Goal: Task Accomplishment & Management: Use online tool/utility

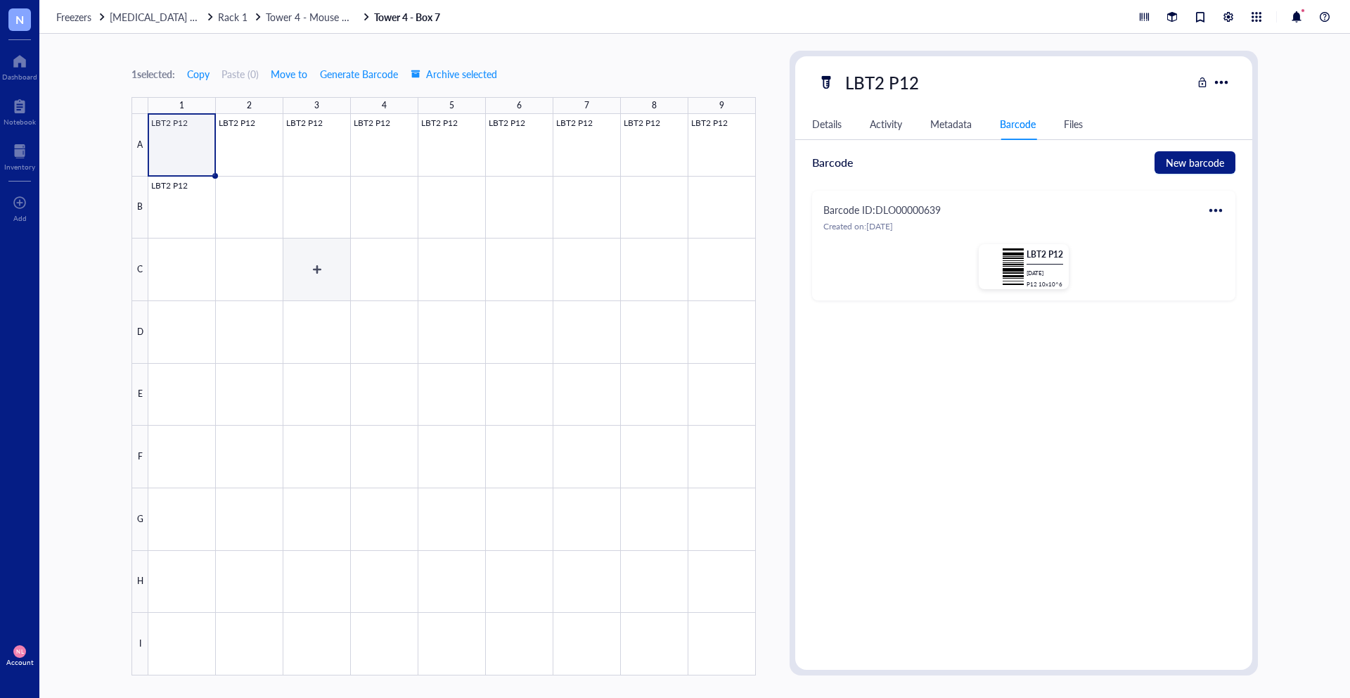
click at [286, 271] on div at bounding box center [452, 394] width 608 height 561
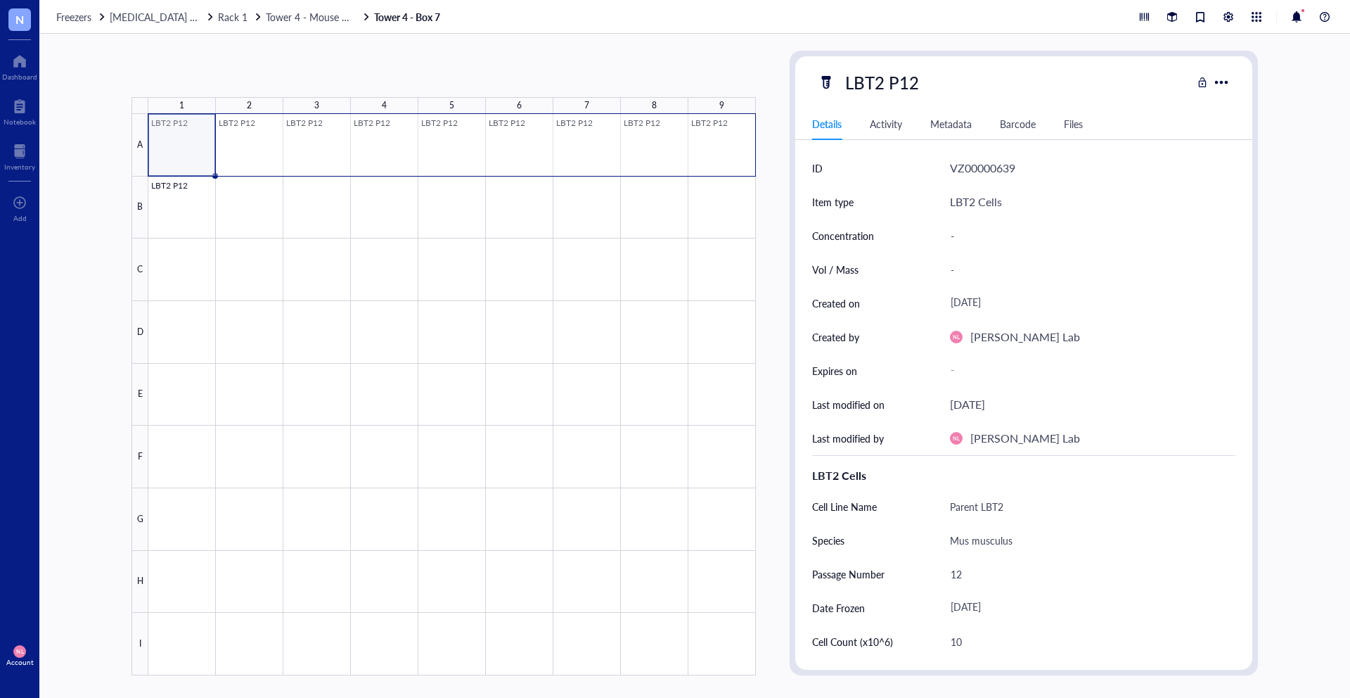
drag, startPoint x: 155, startPoint y: 153, endPoint x: 692, endPoint y: 133, distance: 537.0
click at [692, 133] on div at bounding box center [452, 394] width 608 height 561
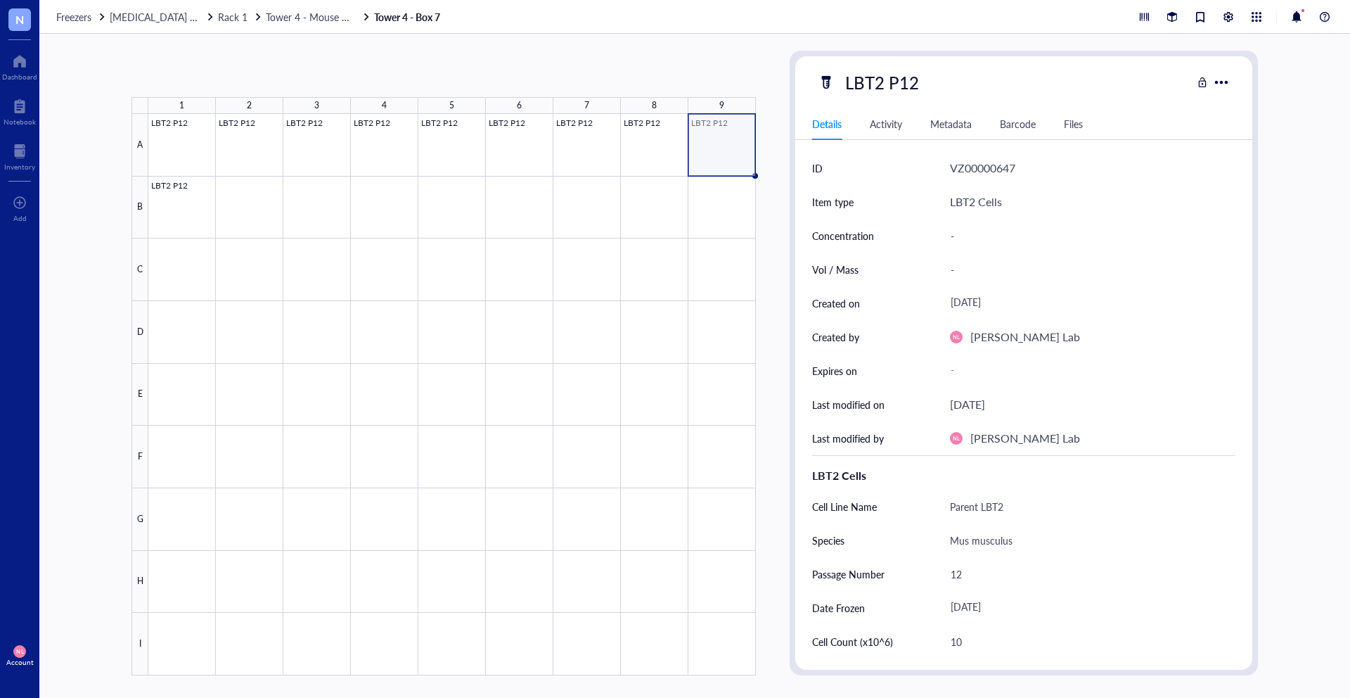
drag, startPoint x: 706, startPoint y: 139, endPoint x: 722, endPoint y: 129, distance: 18.3
click at [722, 129] on div at bounding box center [452, 394] width 608 height 561
drag, startPoint x: 168, startPoint y: 179, endPoint x: 198, endPoint y: 162, distance: 34.4
click at [198, 162] on div at bounding box center [452, 394] width 608 height 561
click at [177, 143] on div at bounding box center [452, 394] width 608 height 561
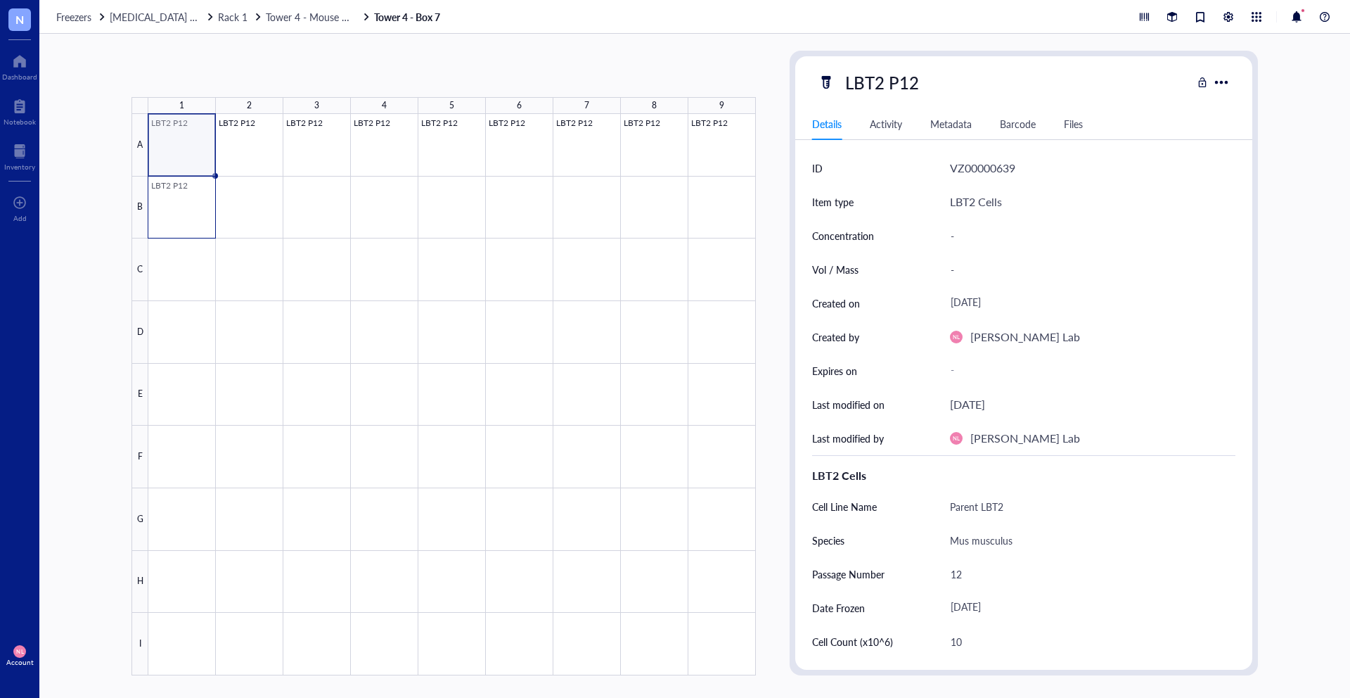
drag, startPoint x: 166, startPoint y: 129, endPoint x: 186, endPoint y: 149, distance: 27.8
click at [186, 149] on div at bounding box center [452, 394] width 608 height 561
drag, startPoint x: 181, startPoint y: 130, endPoint x: 296, endPoint y: 148, distance: 116.7
click at [296, 148] on div at bounding box center [452, 394] width 608 height 561
click at [471, 165] on div at bounding box center [452, 394] width 608 height 561
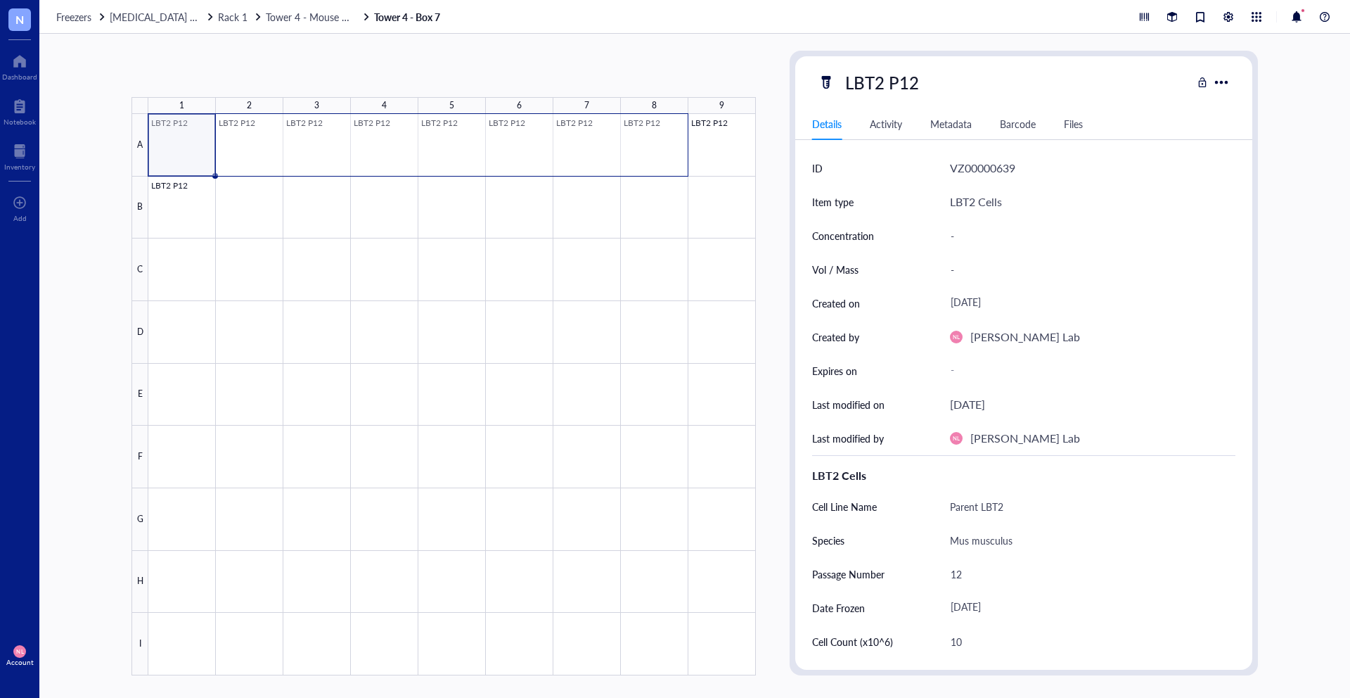
drag, startPoint x: 236, startPoint y: 157, endPoint x: 686, endPoint y: 149, distance: 450.9
click at [686, 149] on div at bounding box center [452, 394] width 608 height 561
click at [252, 222] on div at bounding box center [452, 394] width 608 height 561
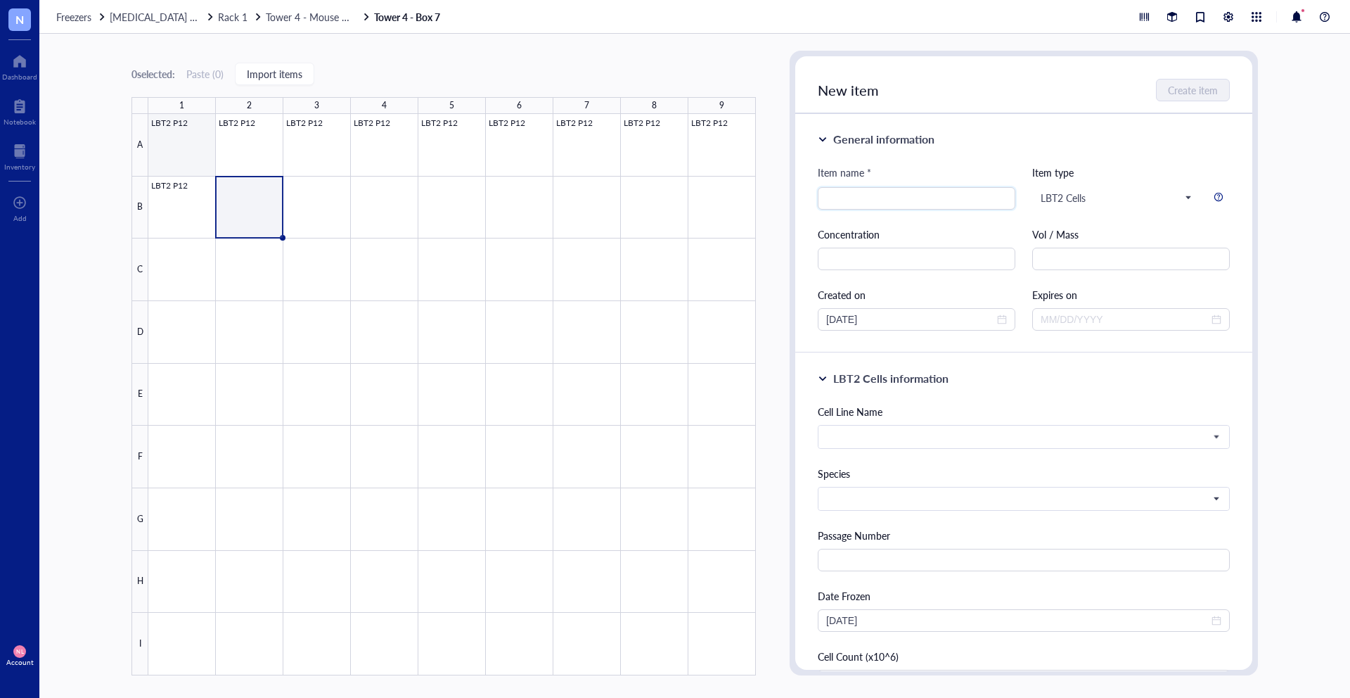
click at [202, 169] on div at bounding box center [452, 394] width 608 height 561
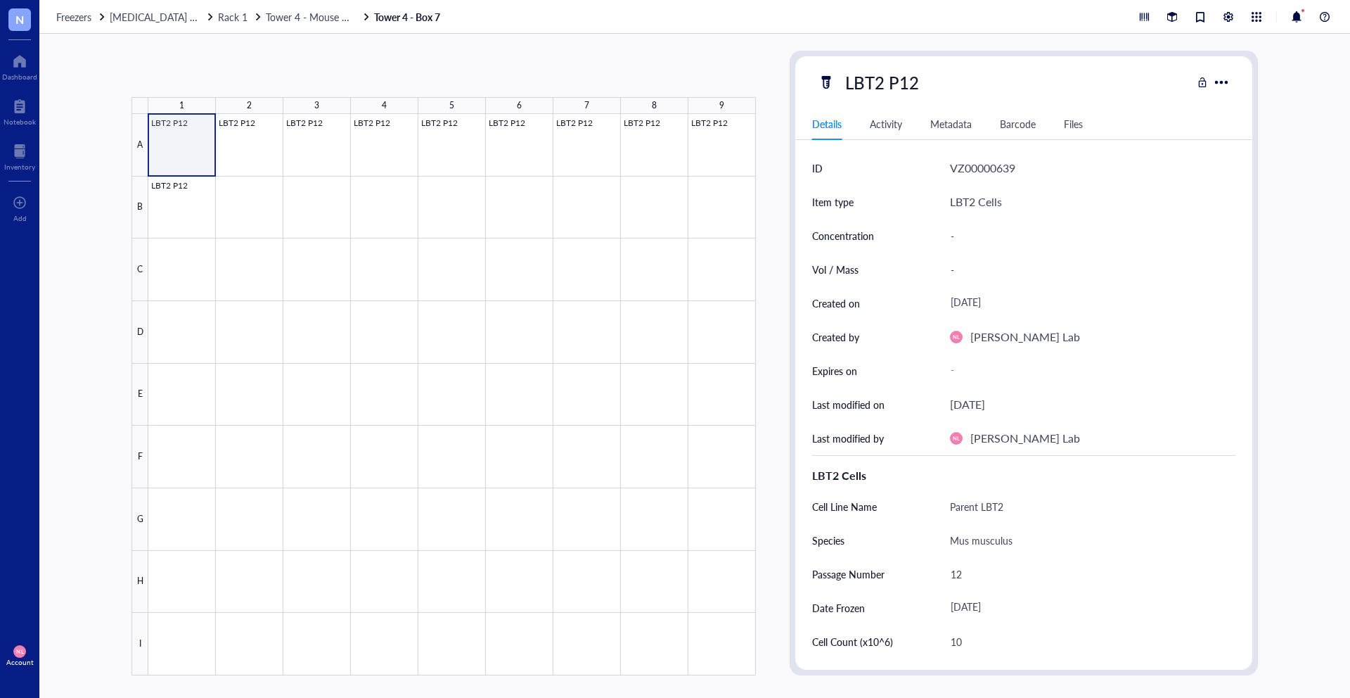
click at [168, 141] on div at bounding box center [452, 394] width 608 height 561
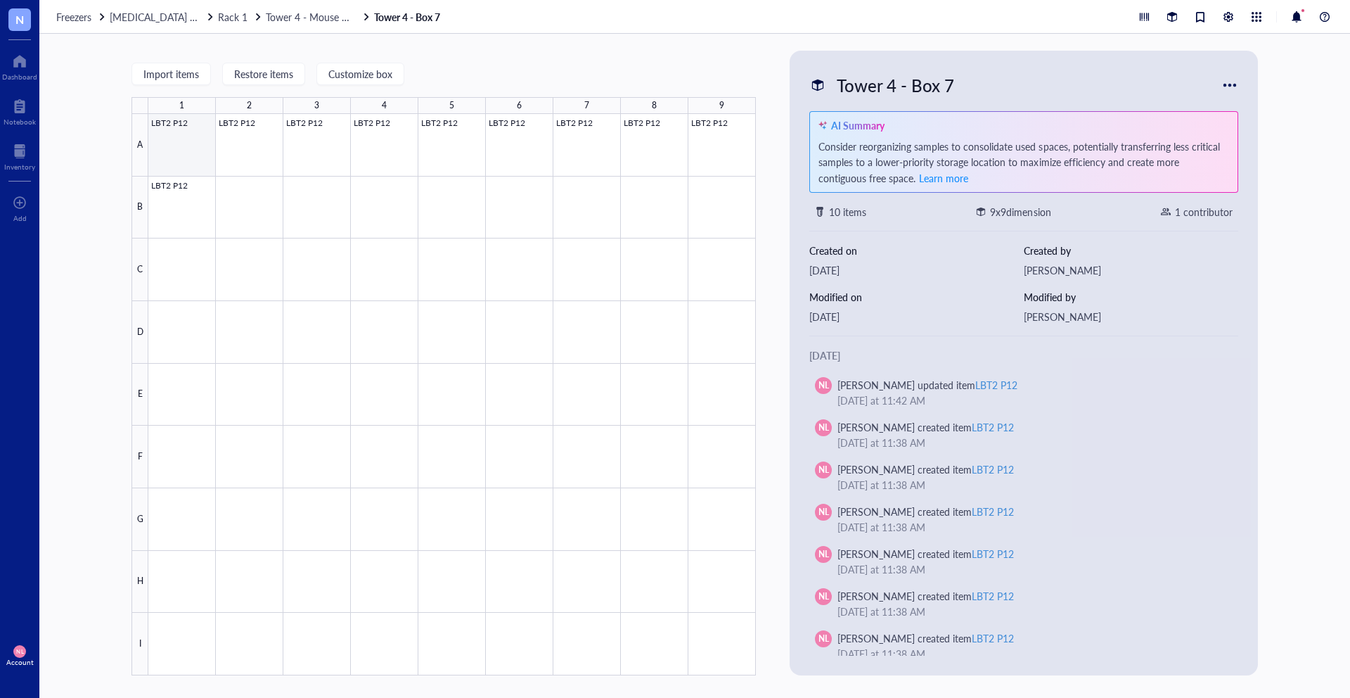
click at [178, 132] on div at bounding box center [452, 394] width 608 height 561
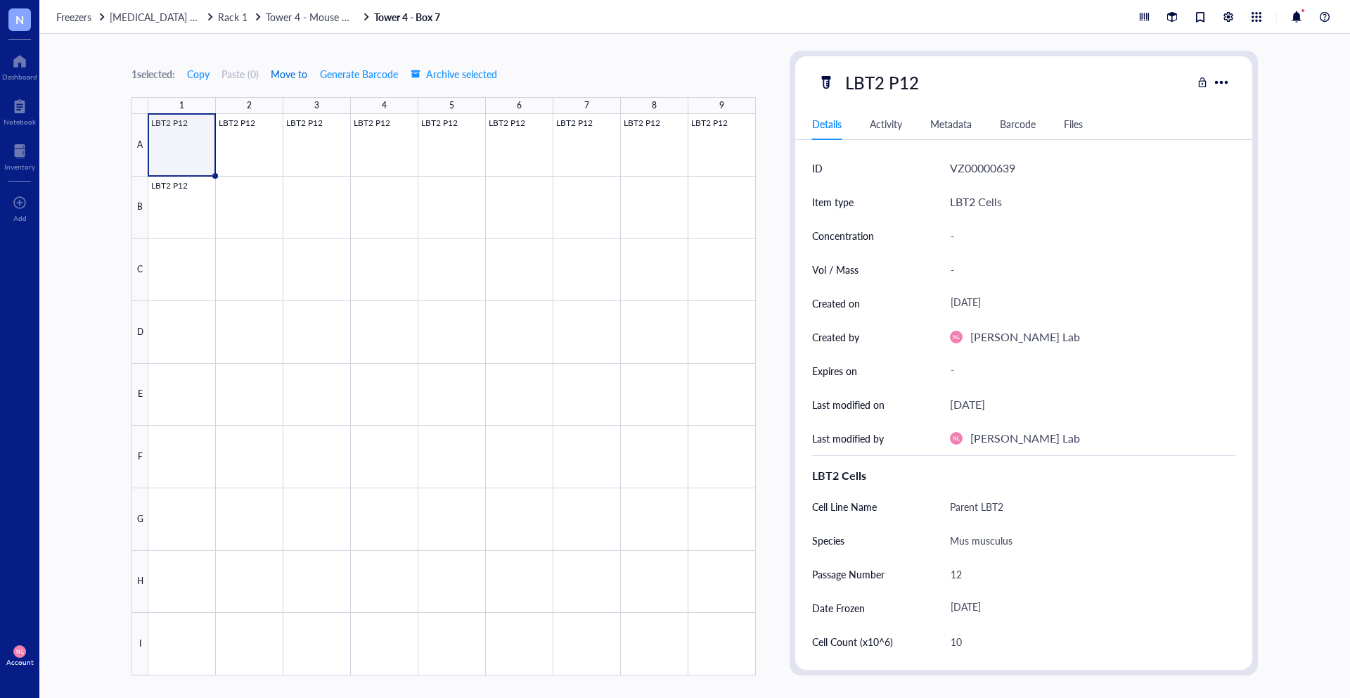
click at [277, 76] on span "Move to" at bounding box center [289, 73] width 37 height 11
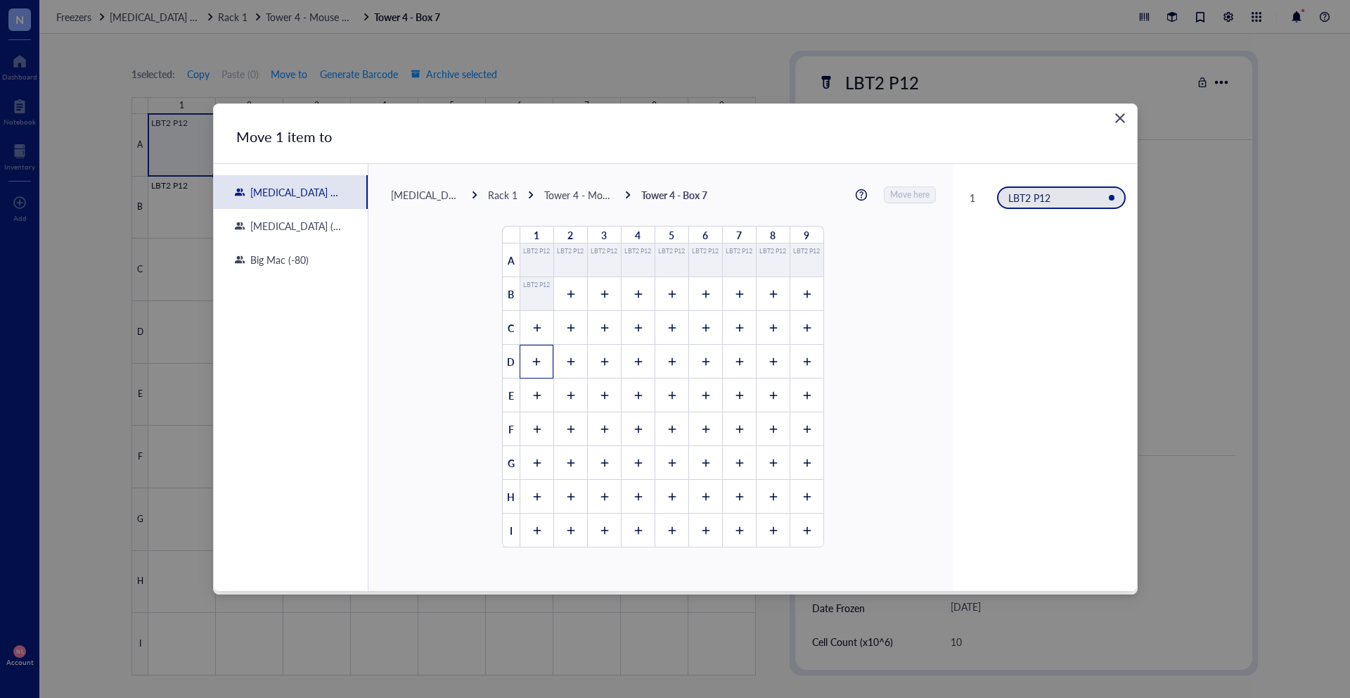
click at [533, 359] on icon at bounding box center [537, 362] width 8 height 8
click at [911, 196] on span "Move here" at bounding box center [910, 195] width 39 height 18
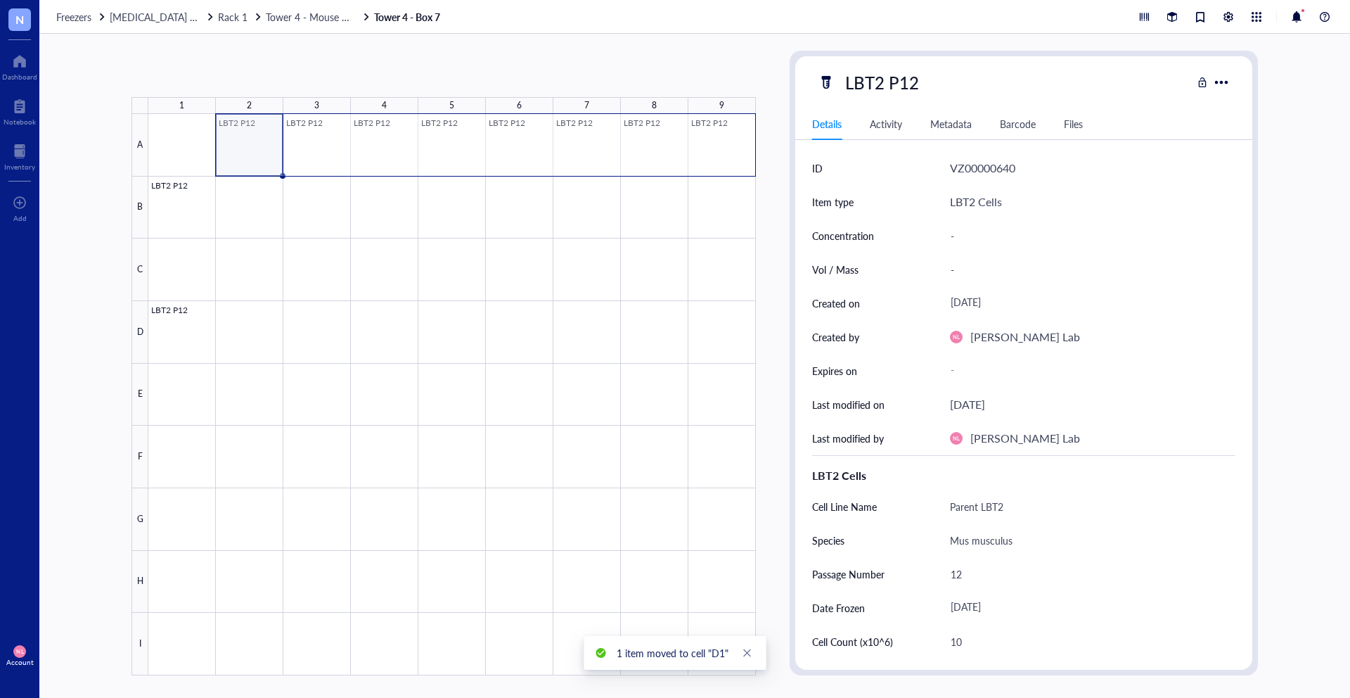
drag, startPoint x: 257, startPoint y: 141, endPoint x: 708, endPoint y: 148, distance: 451.6
click at [708, 148] on div at bounding box center [452, 394] width 608 height 561
click at [305, 74] on span "Move to" at bounding box center [289, 73] width 37 height 11
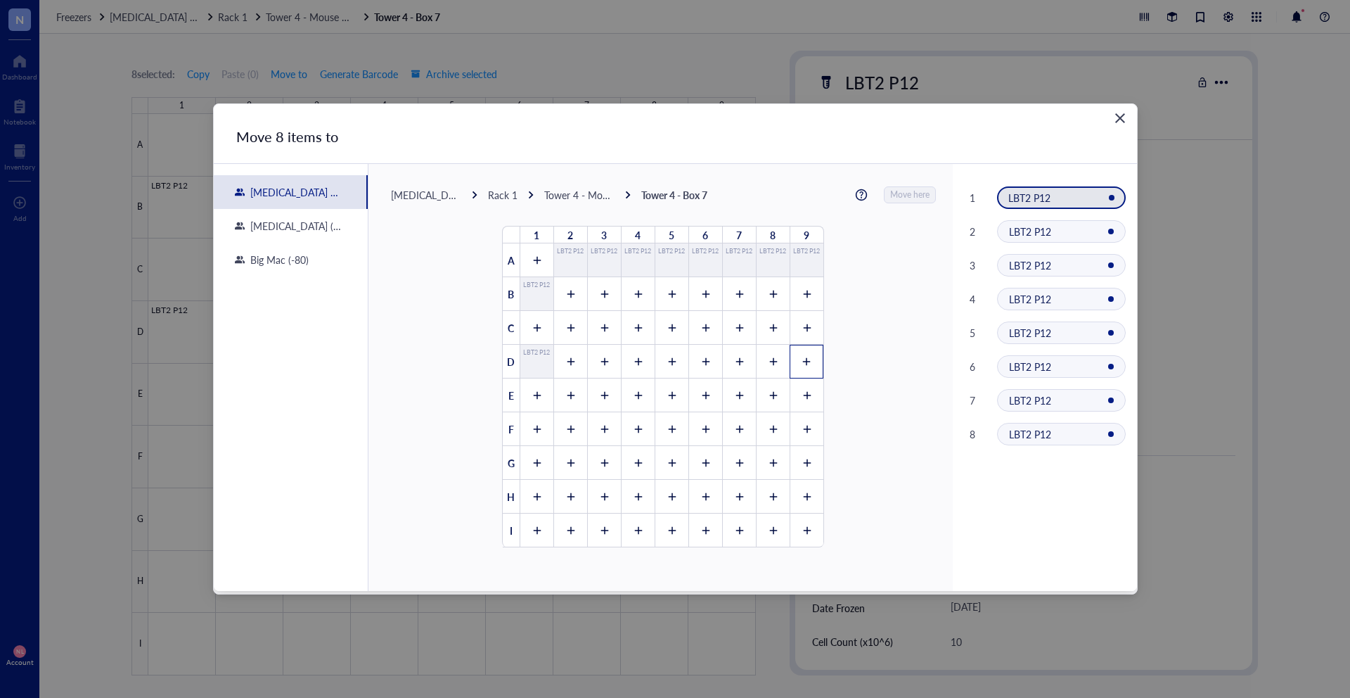
drag, startPoint x: 573, startPoint y: 355, endPoint x: 811, endPoint y: 356, distance: 237.7
click at [811, 356] on div "1 2 3 4 5 6 7 8 9 A LBT2 P12 LBT2 P12 LBT2 P12 LBT2 P12 LBT2 P12 LBT2 P12 LBT2 …" at bounding box center [663, 386] width 321 height 321
click at [577, 361] on div at bounding box center [570, 362] width 34 height 34
click at [597, 366] on div at bounding box center [604, 362] width 34 height 34
click at [633, 359] on icon at bounding box center [638, 362] width 10 height 10
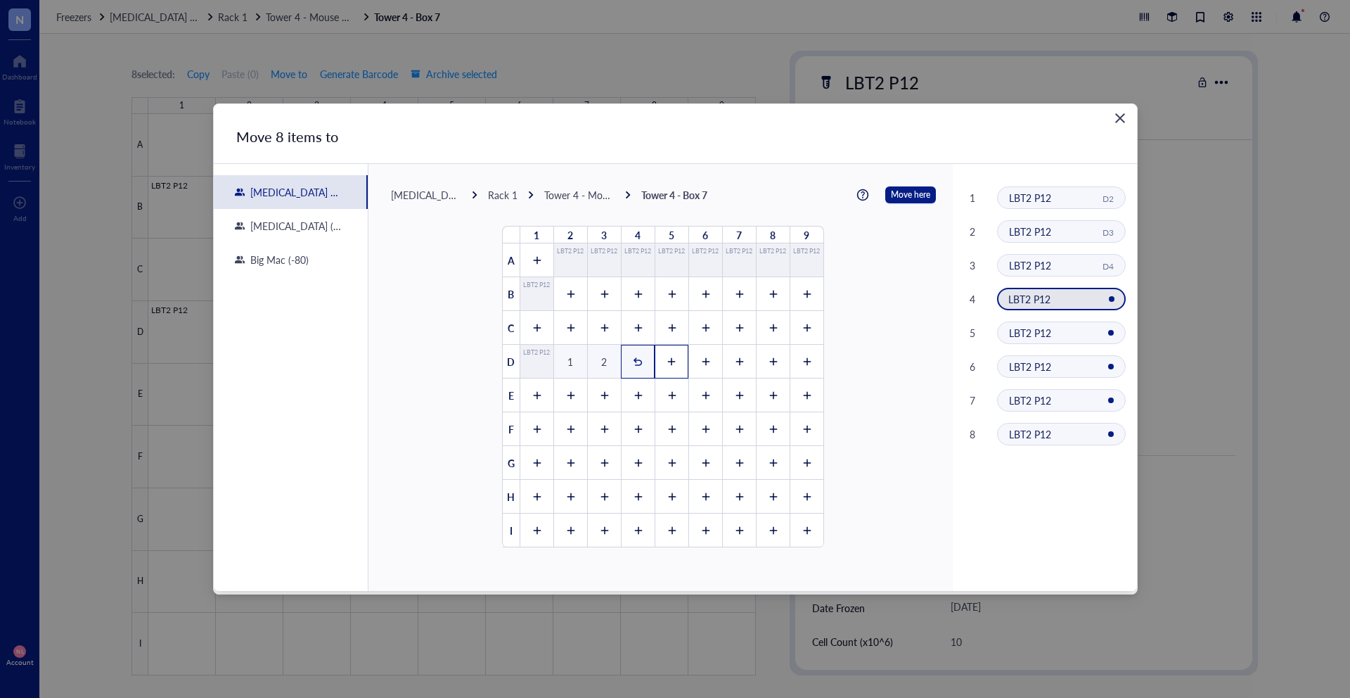
click at [667, 359] on icon at bounding box center [672, 362] width 10 height 10
click at [703, 357] on icon at bounding box center [705, 362] width 10 height 10
click at [738, 357] on icon at bounding box center [739, 362] width 10 height 10
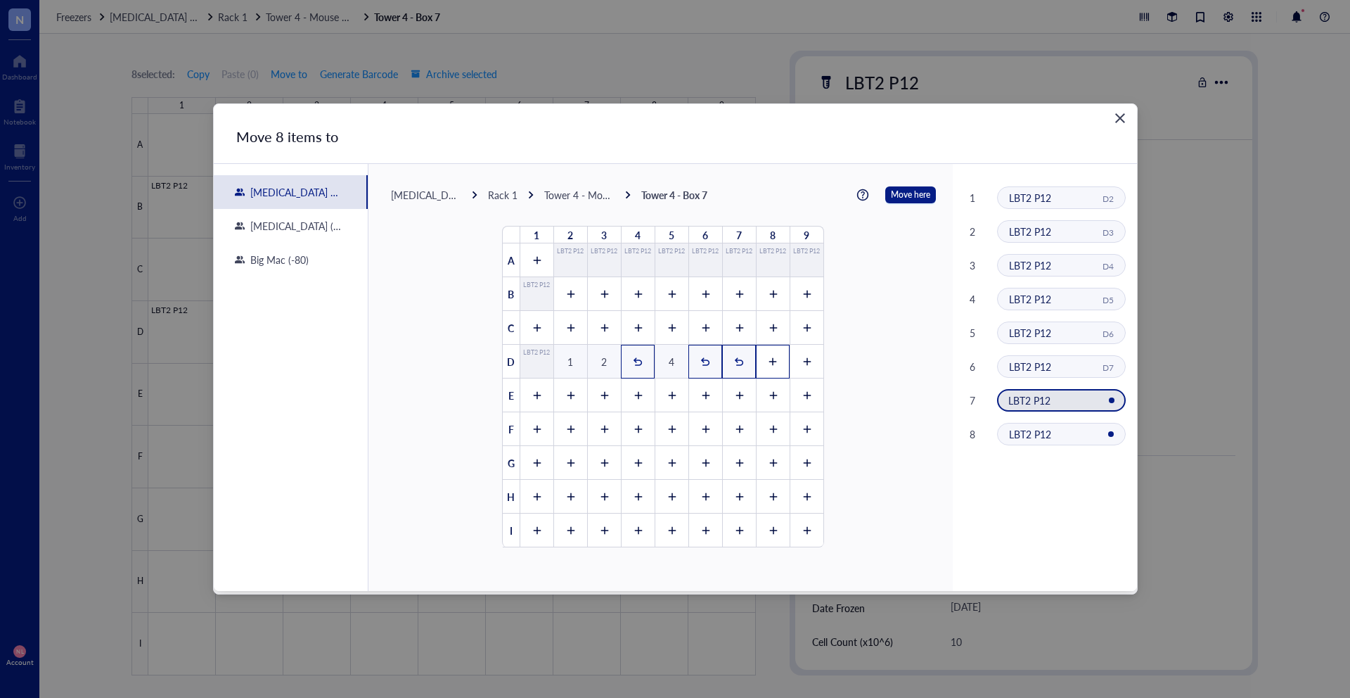
drag, startPoint x: 763, startPoint y: 359, endPoint x: 772, endPoint y: 359, distance: 9.1
click at [768, 359] on icon at bounding box center [773, 362] width 10 height 10
click at [790, 359] on div at bounding box center [807, 362] width 34 height 34
click at [902, 191] on span "Move here" at bounding box center [910, 195] width 39 height 18
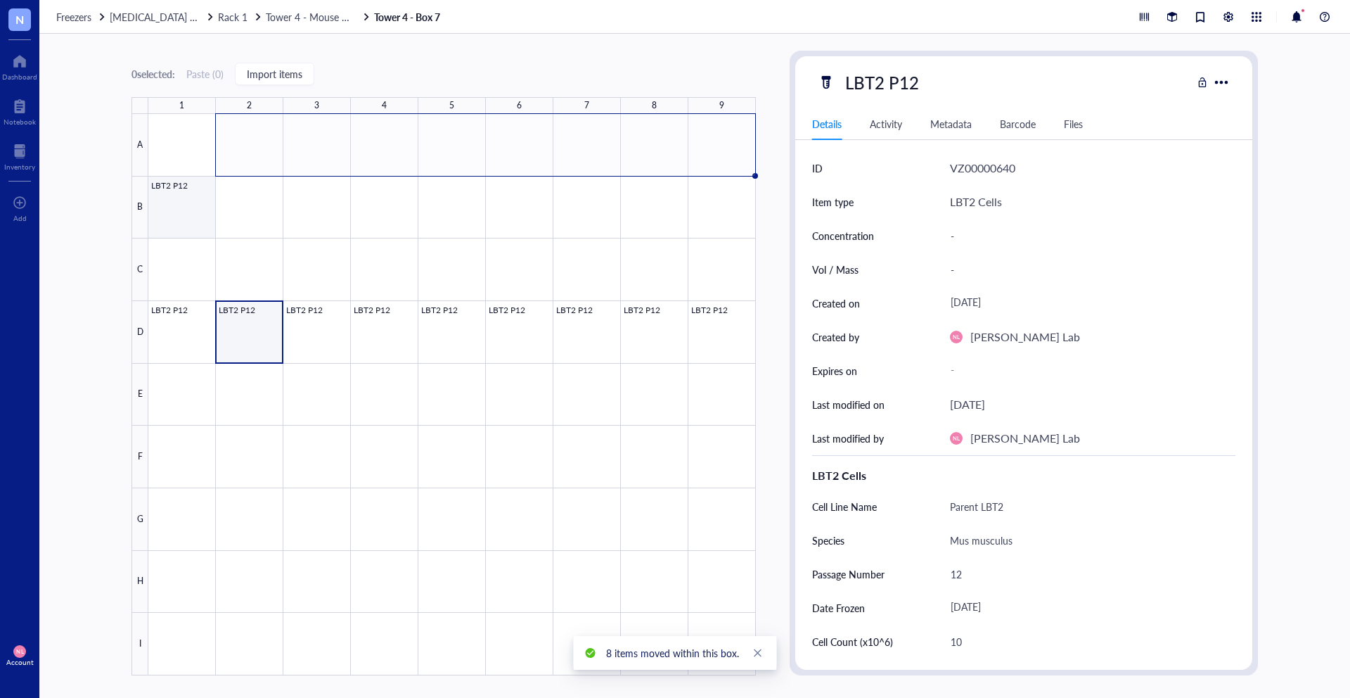
click at [186, 208] on div at bounding box center [452, 394] width 608 height 561
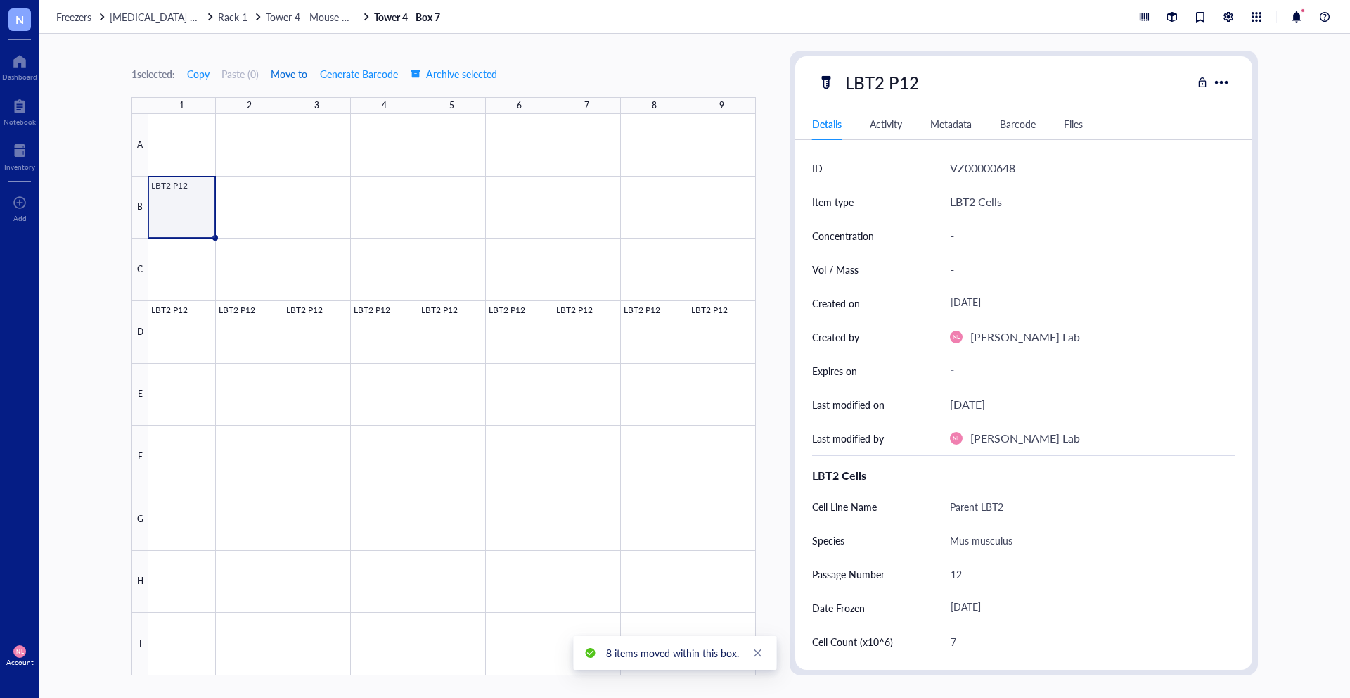
click at [295, 82] on button "Move to" at bounding box center [289, 74] width 38 height 23
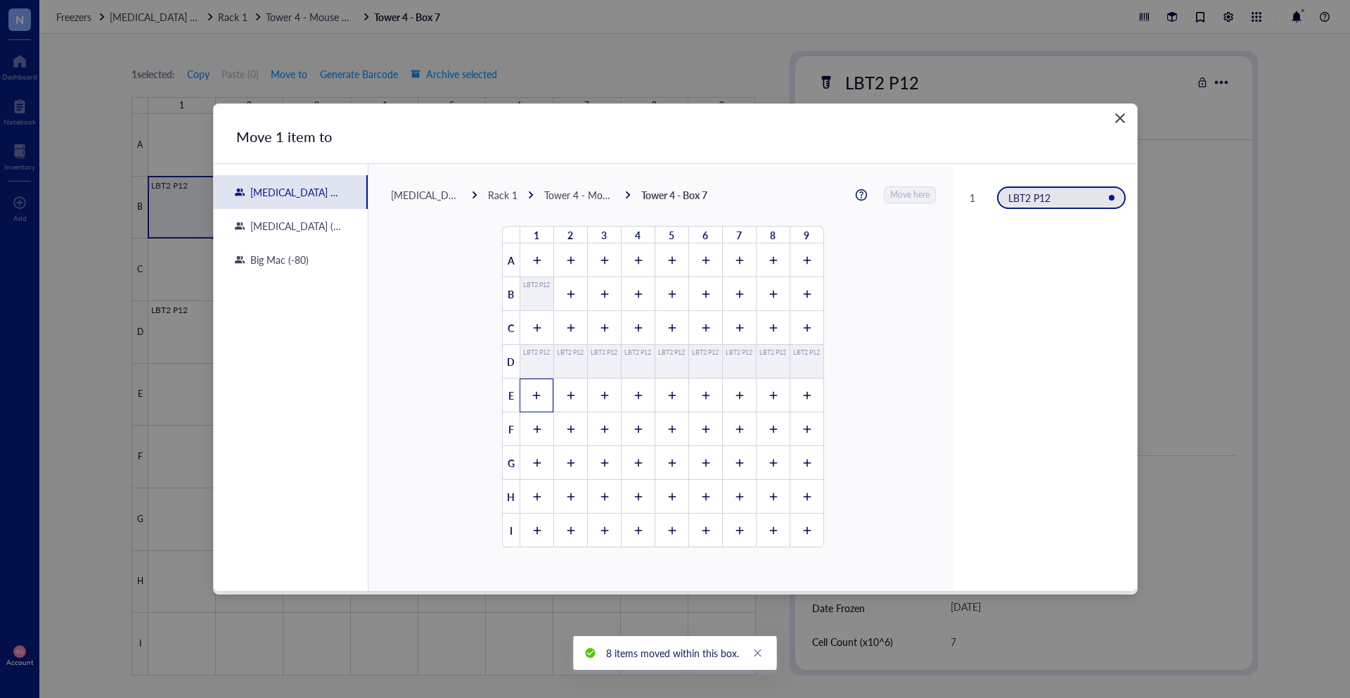
click at [542, 388] on div at bounding box center [537, 395] width 34 height 34
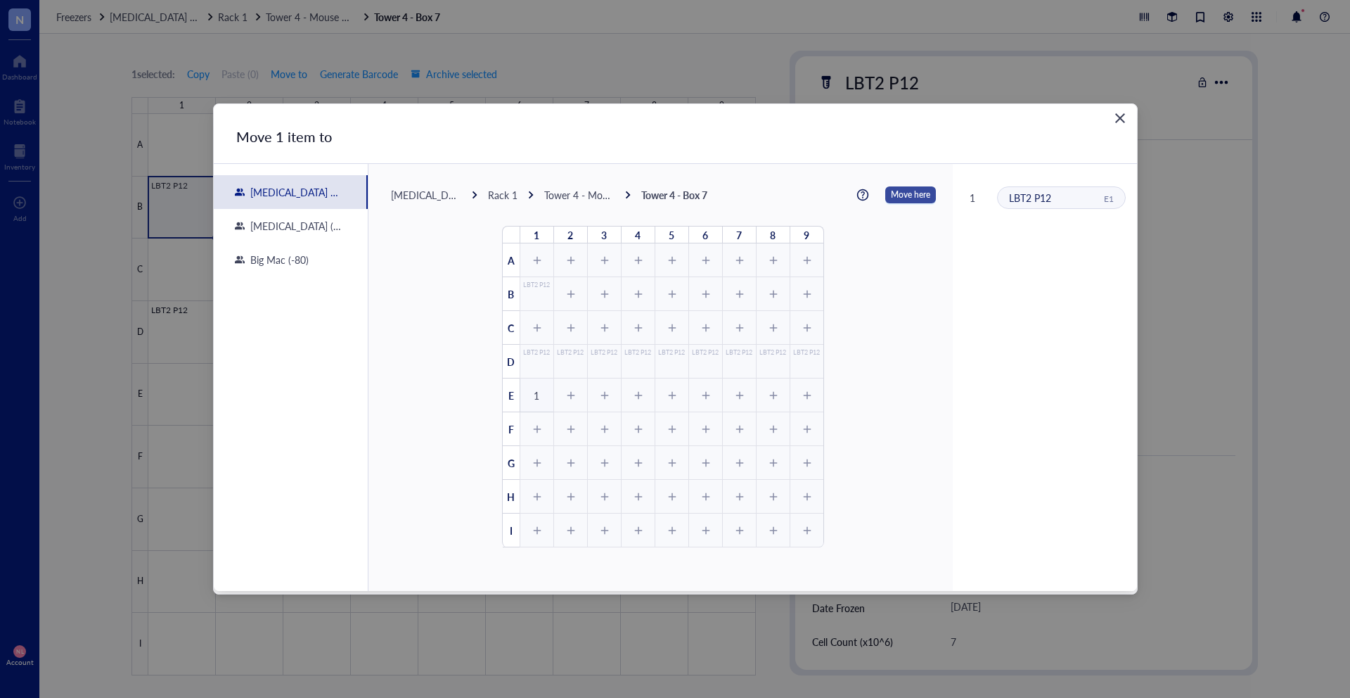
click at [914, 199] on span "Move here" at bounding box center [910, 195] width 39 height 18
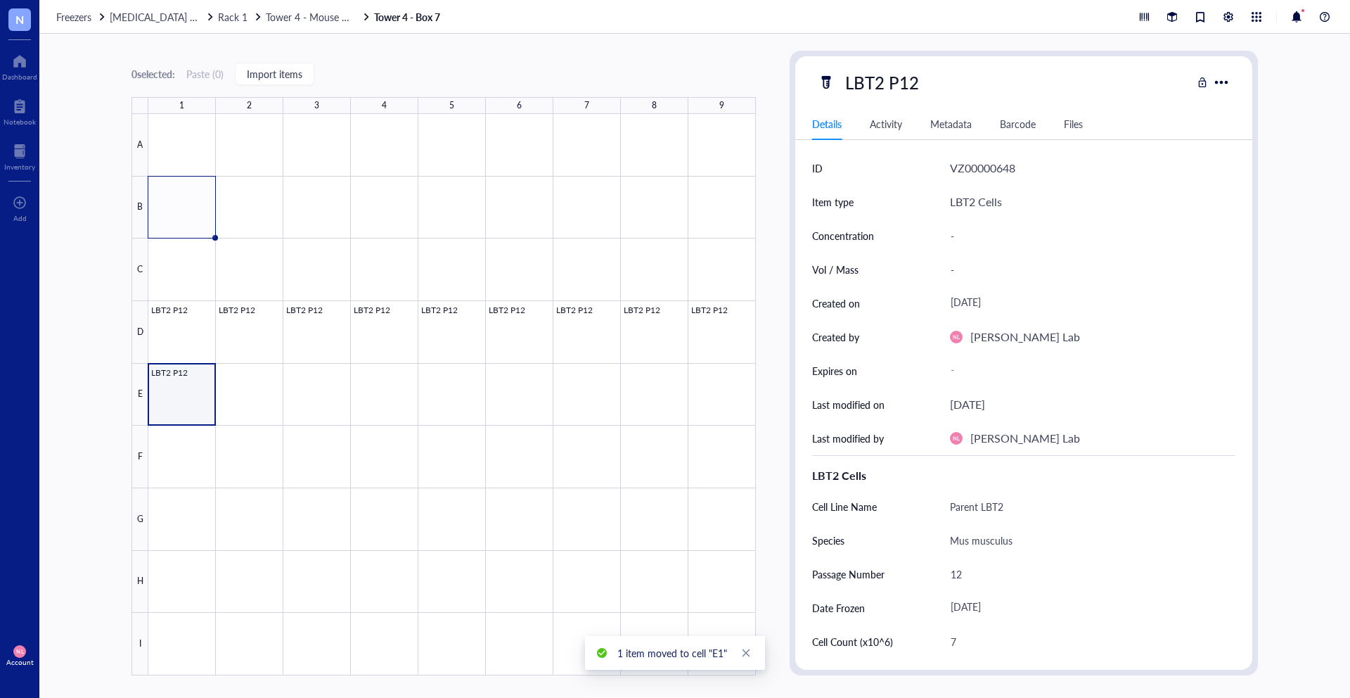
type textarea "Keep everyone on the same page…"
